Goal: Transaction & Acquisition: Book appointment/travel/reservation

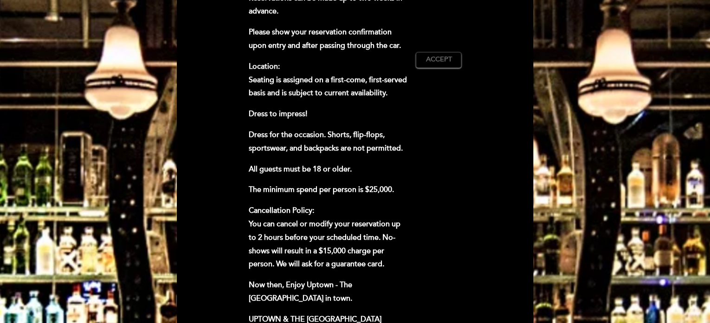
scroll to position [371, 0]
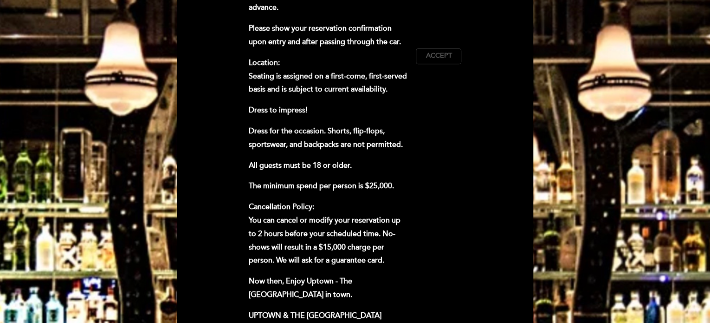
click at [434, 52] on span "Accept" at bounding box center [439, 56] width 26 height 10
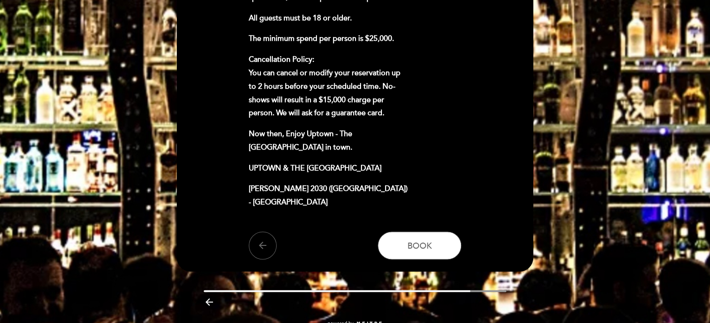
scroll to position [529, 0]
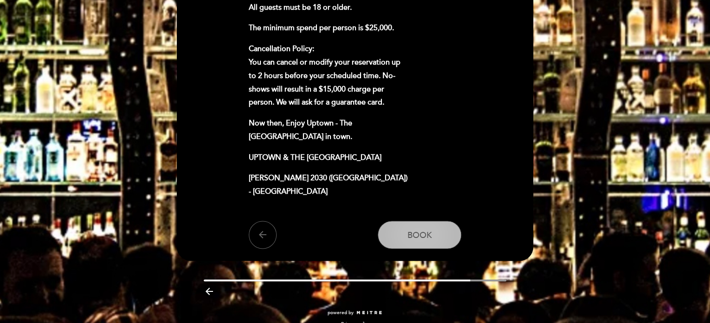
click at [421, 229] on span "Book" at bounding box center [420, 234] width 25 height 10
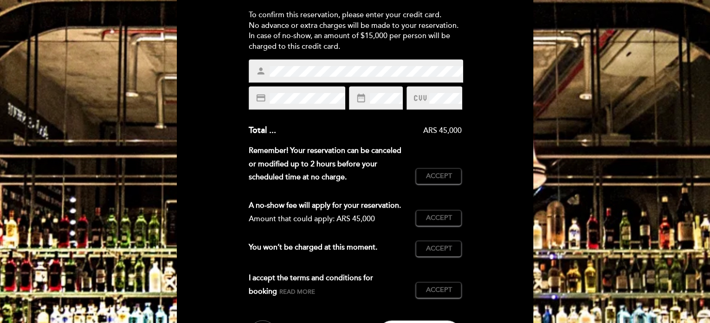
scroll to position [139, 0]
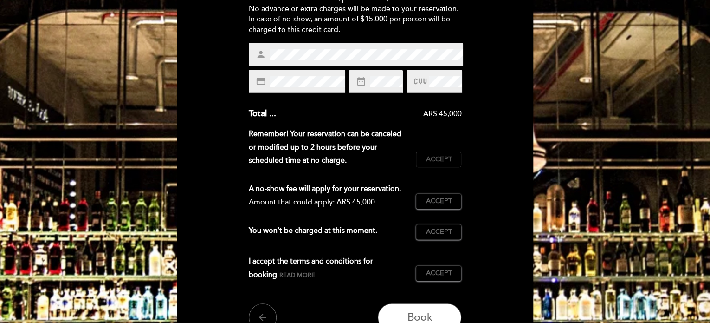
click at [448, 158] on span "Accept" at bounding box center [439, 160] width 26 height 10
click at [451, 203] on span "Accept" at bounding box center [439, 201] width 26 height 10
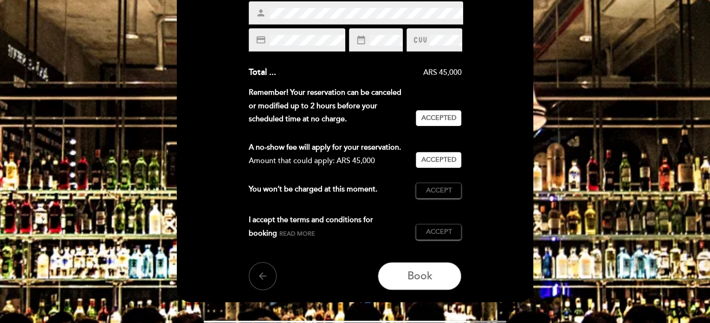
scroll to position [186, 0]
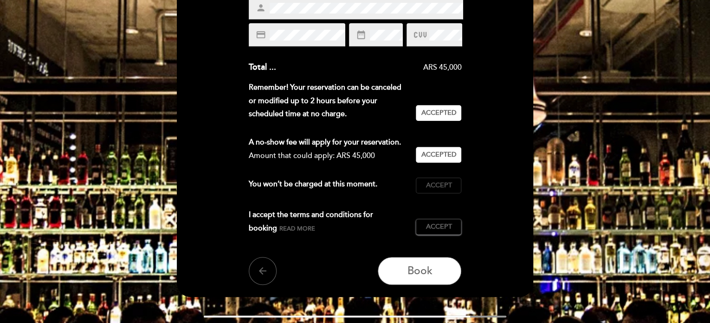
click at [439, 189] on span "Accept" at bounding box center [439, 186] width 26 height 10
click at [440, 227] on span "Accept" at bounding box center [439, 227] width 26 height 10
click at [279, 228] on span "Read more" at bounding box center [297, 228] width 36 height 7
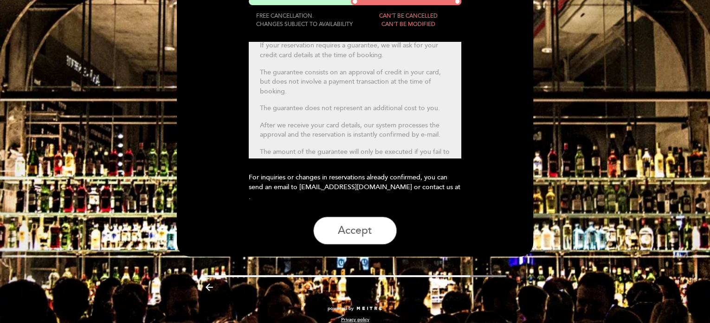
scroll to position [0, 0]
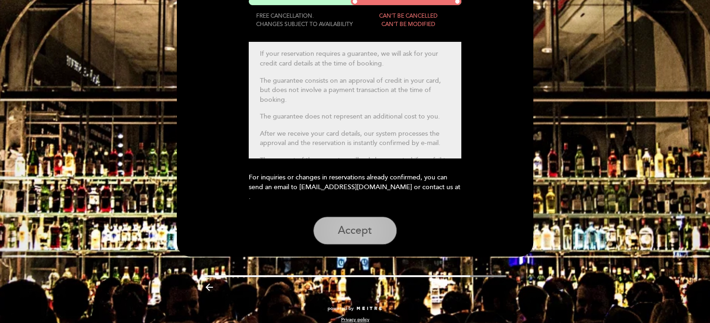
click at [358, 216] on button "Accept" at bounding box center [355, 230] width 84 height 28
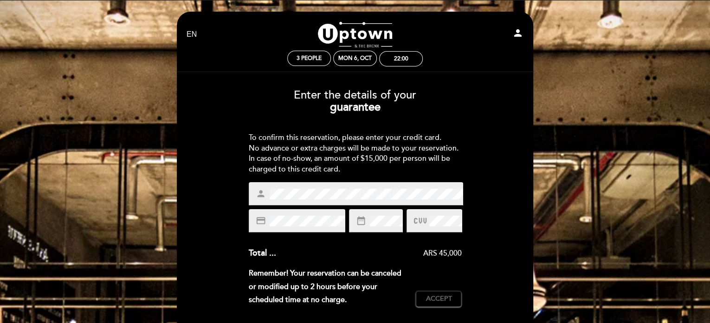
click at [318, 207] on div "person credit_card date_range" at bounding box center [355, 207] width 213 height 50
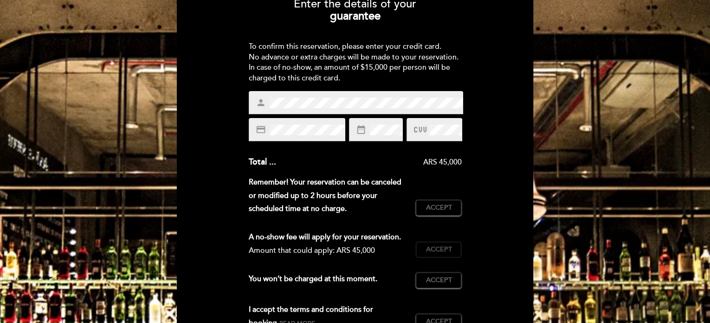
scroll to position [93, 0]
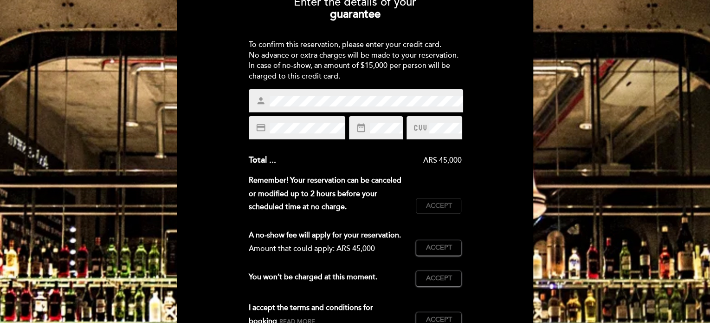
click at [447, 209] on span "Accept" at bounding box center [439, 206] width 26 height 10
click at [441, 244] on span "Accept" at bounding box center [439, 248] width 26 height 10
click at [432, 284] on button "Accept Accepted" at bounding box center [438, 278] width 45 height 16
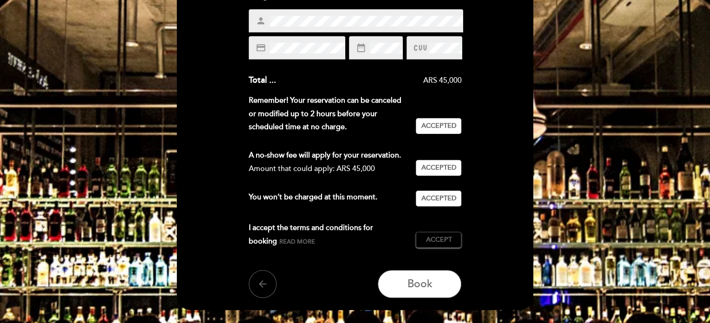
scroll to position [186, 0]
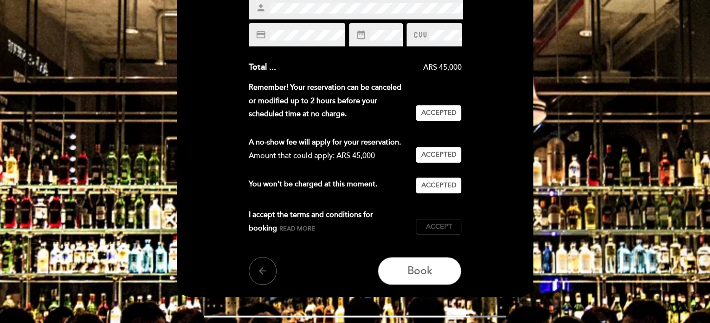
click at [442, 219] on button "Accept Accepted" at bounding box center [438, 227] width 45 height 16
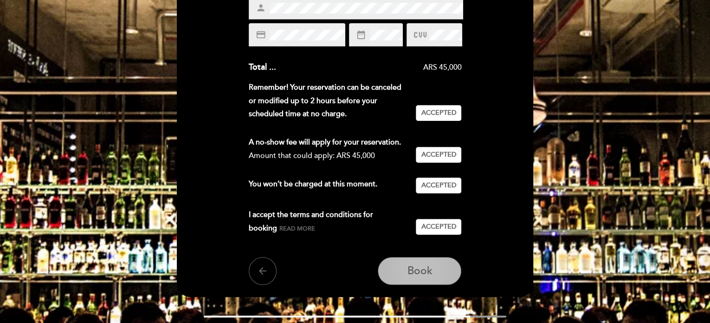
click at [421, 269] on span "Book" at bounding box center [419, 271] width 25 height 13
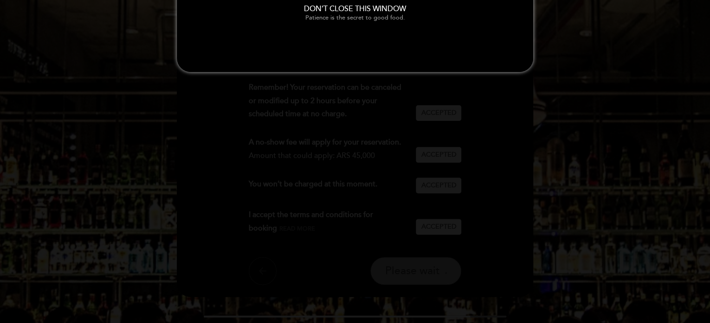
scroll to position [0, 0]
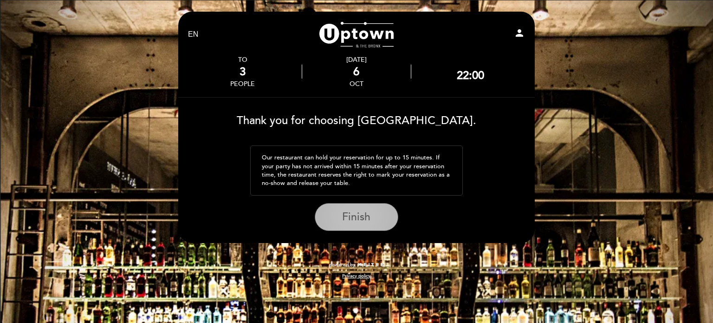
click at [363, 210] on span "Finish" at bounding box center [356, 216] width 28 height 13
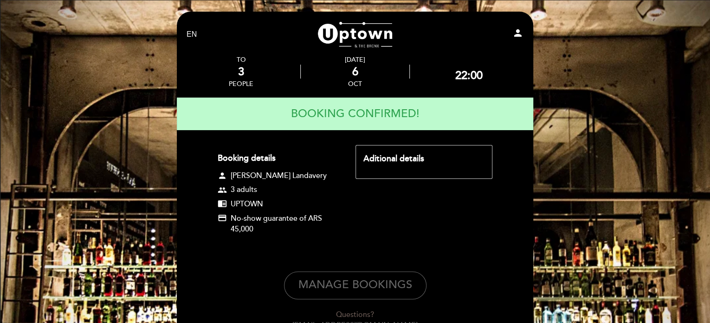
click at [423, 156] on div "Aditional details" at bounding box center [423, 159] width 121 height 12
click at [411, 170] on div "Aditional details" at bounding box center [424, 162] width 137 height 34
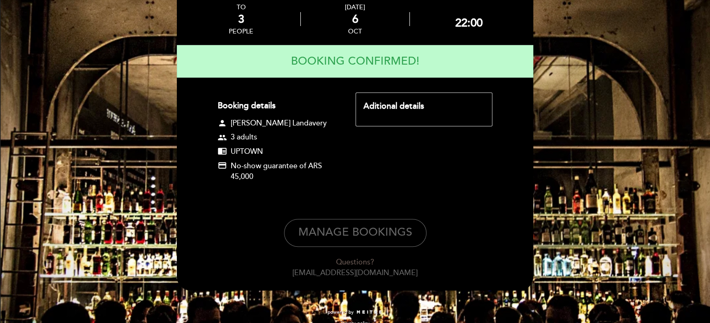
scroll to position [65, 0]
